Goal: Information Seeking & Learning: Learn about a topic

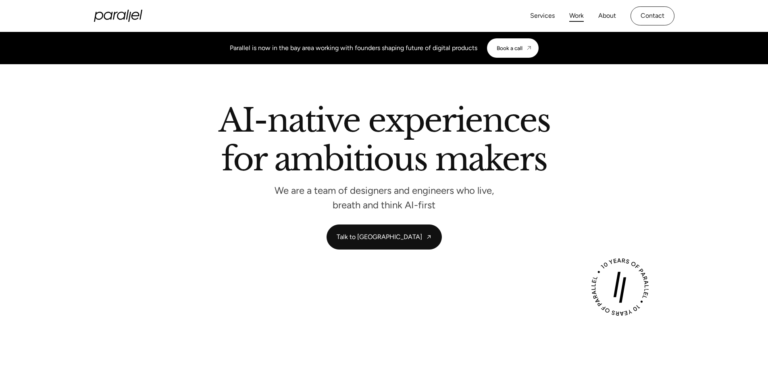
click at [572, 16] on link "Work" at bounding box center [576, 16] width 15 height 12
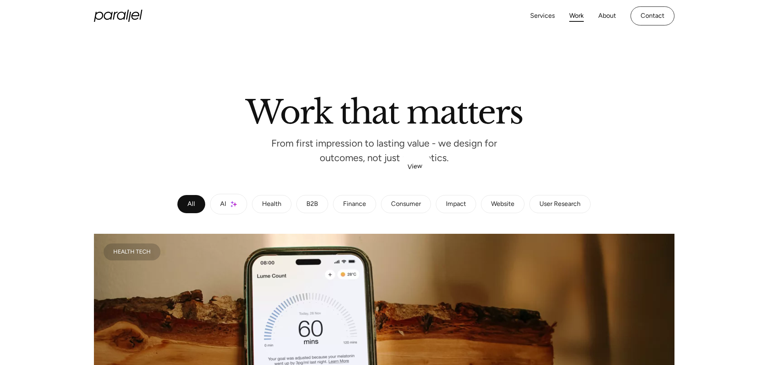
scroll to position [198, 0]
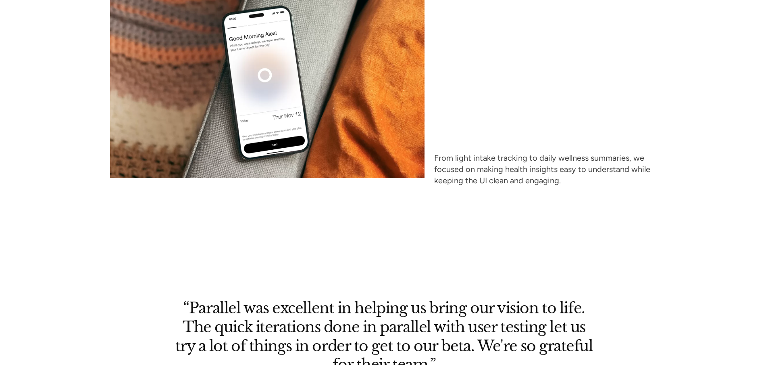
scroll to position [3695, 0]
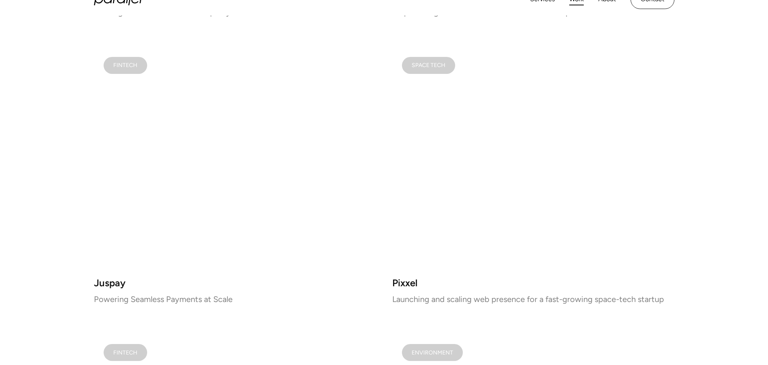
scroll to position [839, 0]
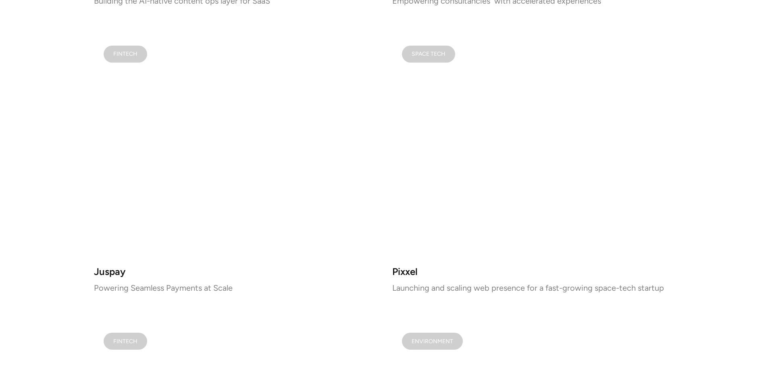
click at [244, 74] on video at bounding box center [235, 147] width 282 height 223
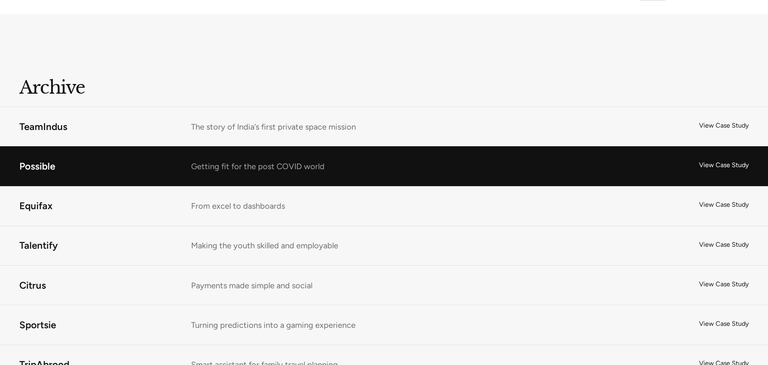
scroll to position [5173, 0]
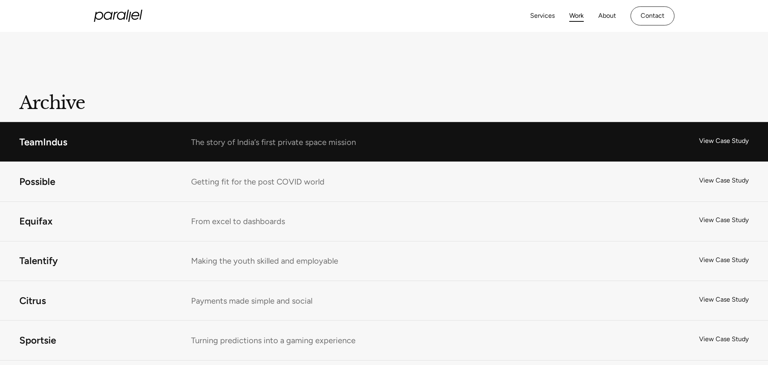
click at [55, 131] on link "TeamIndus" at bounding box center [384, 141] width 768 height 39
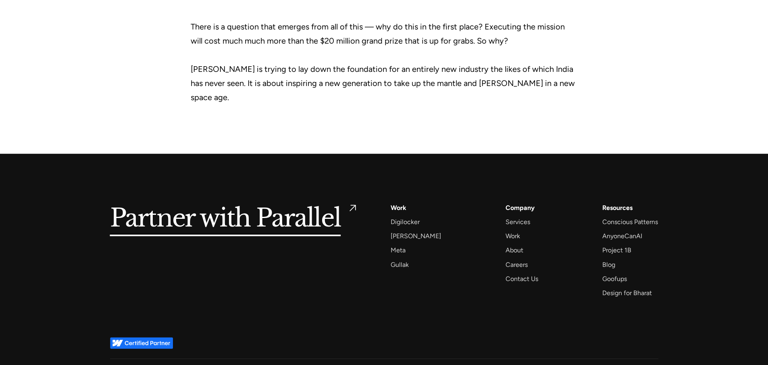
scroll to position [2605, 0]
